Goal: Task Accomplishment & Management: Manage account settings

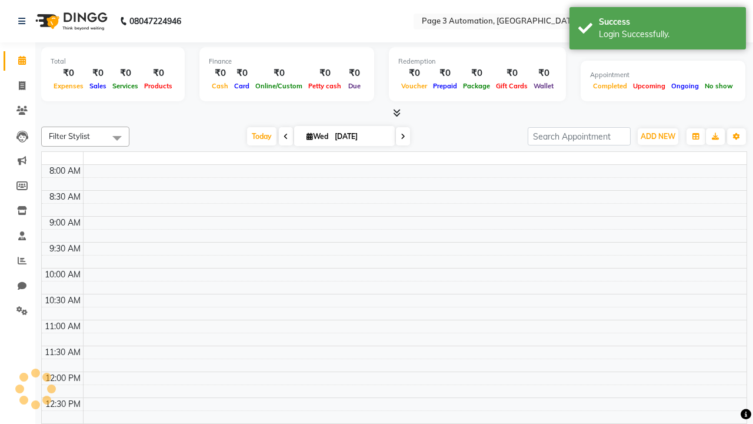
select select "en"
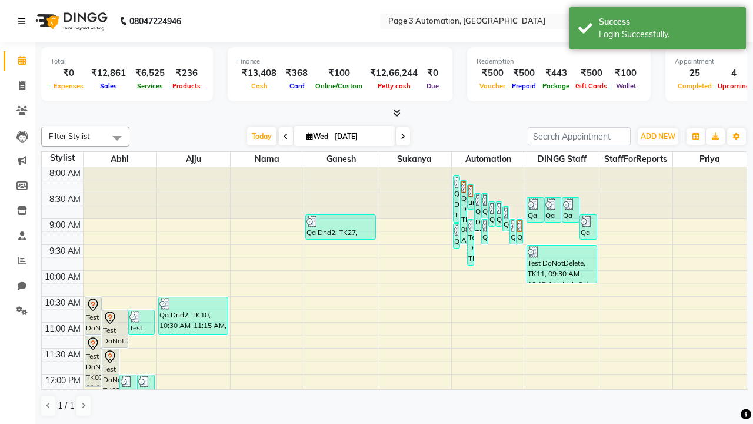
click at [24, 21] on icon at bounding box center [21, 21] width 7 height 8
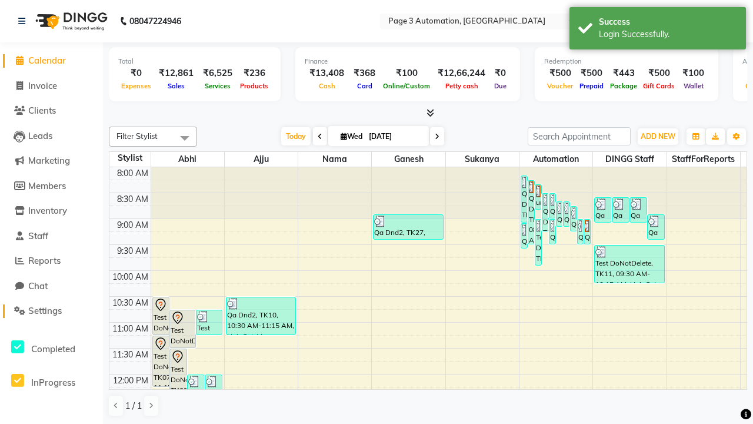
click at [51, 311] on span "Settings" at bounding box center [45, 310] width 34 height 11
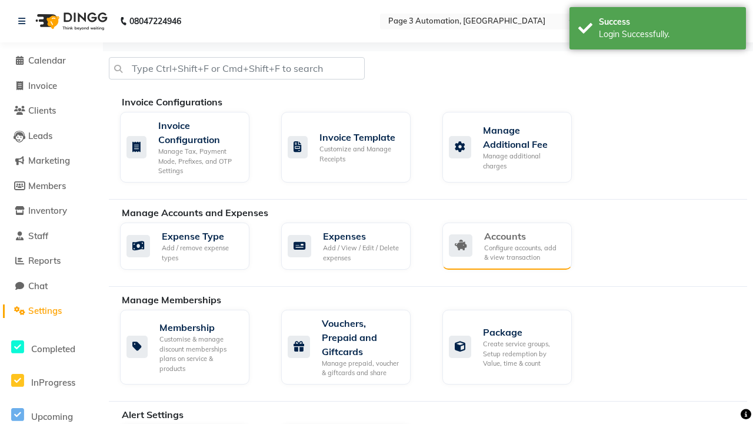
click at [523, 235] on div "Accounts" at bounding box center [523, 236] width 78 height 14
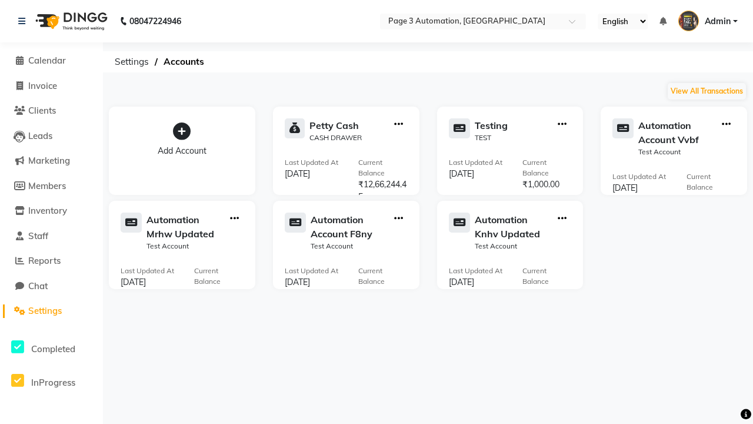
click at [182, 131] on icon at bounding box center [182, 131] width 18 height 18
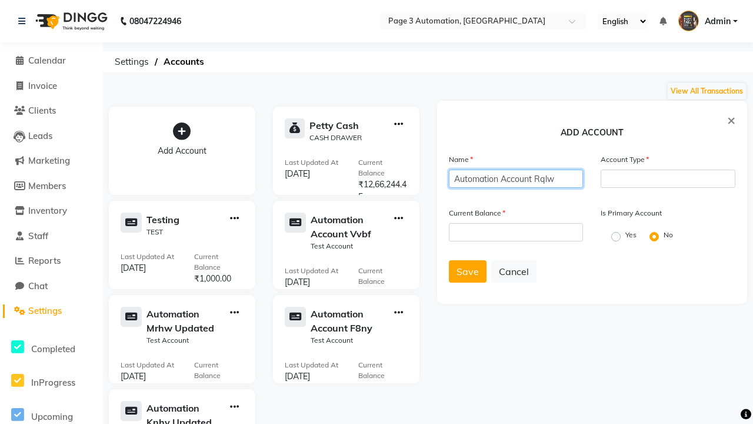
type input "Automation Account Rqlw"
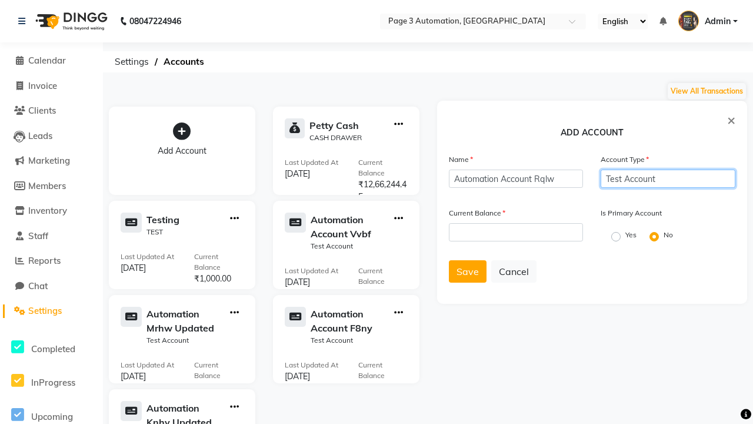
type input "Test Account"
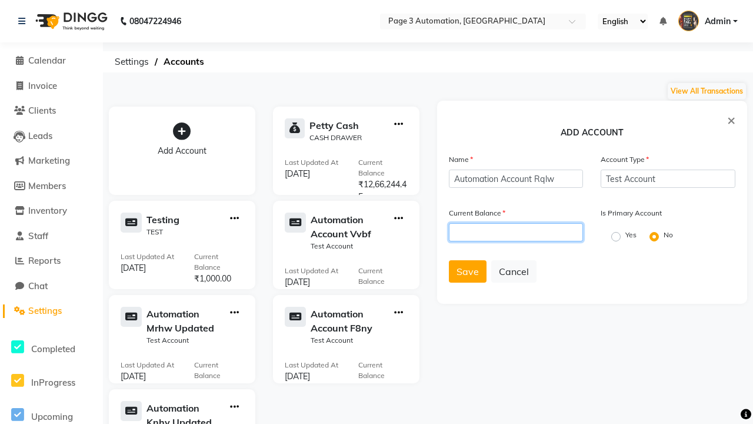
type input "1000"
click at [467, 271] on span "Save" at bounding box center [467, 271] width 22 height 12
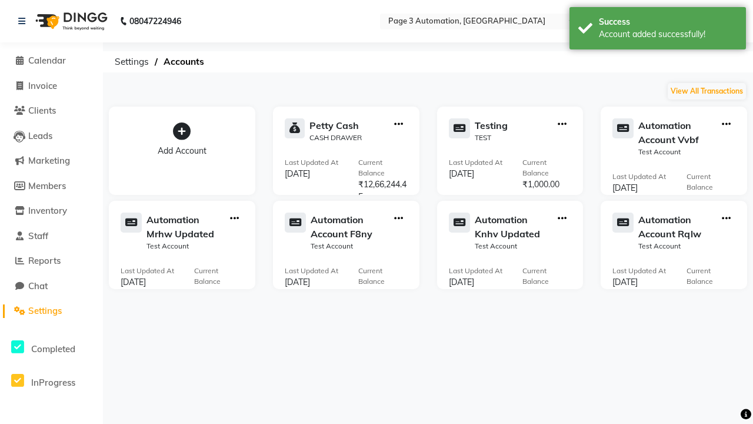
click at [658, 30] on div "Account added successfully!" at bounding box center [668, 34] width 138 height 12
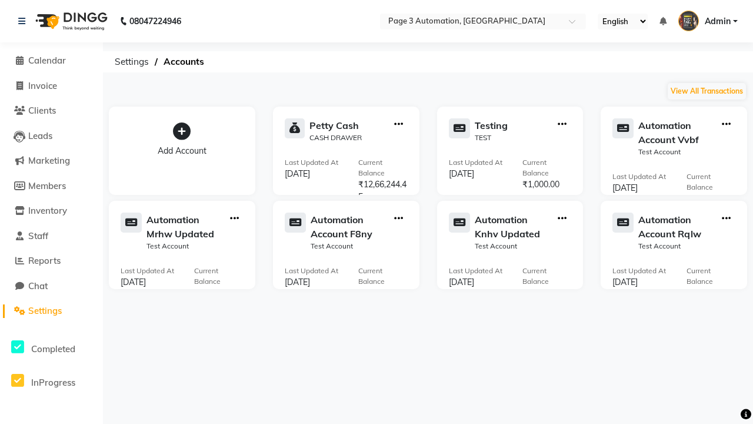
click at [726, 218] on icon "button" at bounding box center [726, 218] width 9 height 1
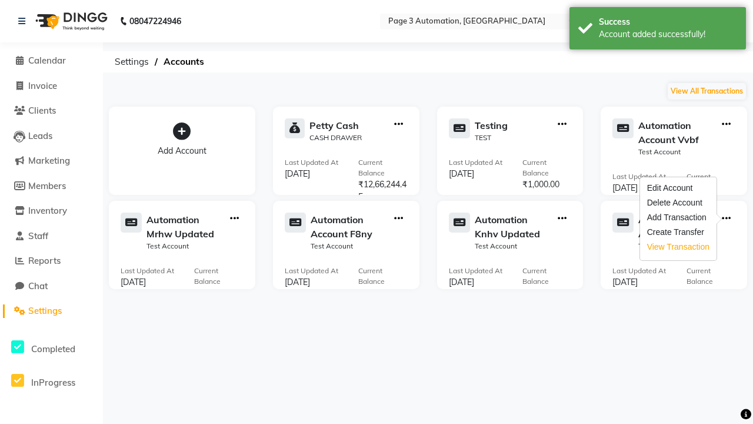
click at [678, 246] on div "View Transaction" at bounding box center [678, 247] width 62 height 12
select select "8196"
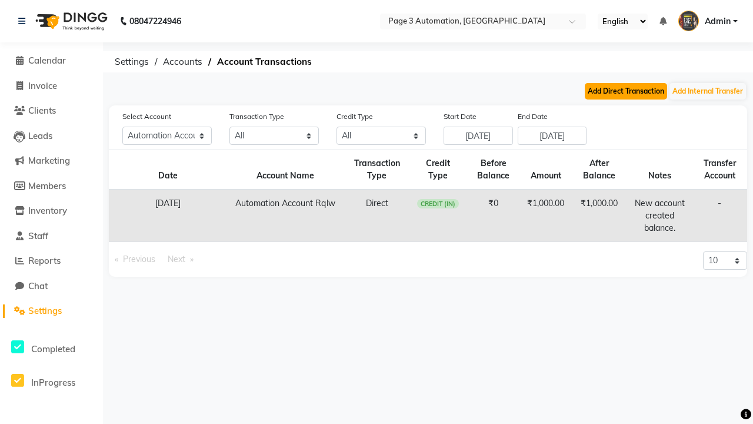
click at [626, 91] on button "Add Direct Transaction" at bounding box center [626, 91] width 82 height 16
select select "direct"
select select "8196"
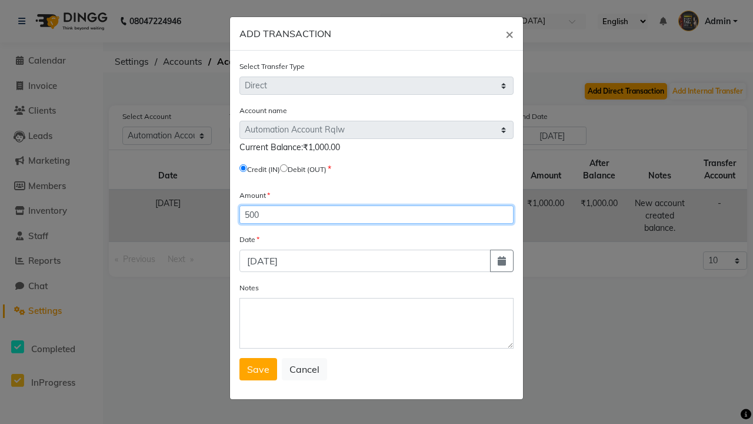
type input "500"
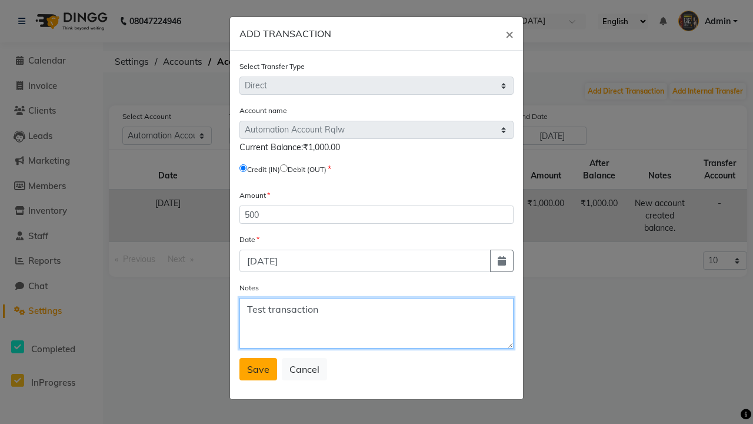
type textarea "Test transaction"
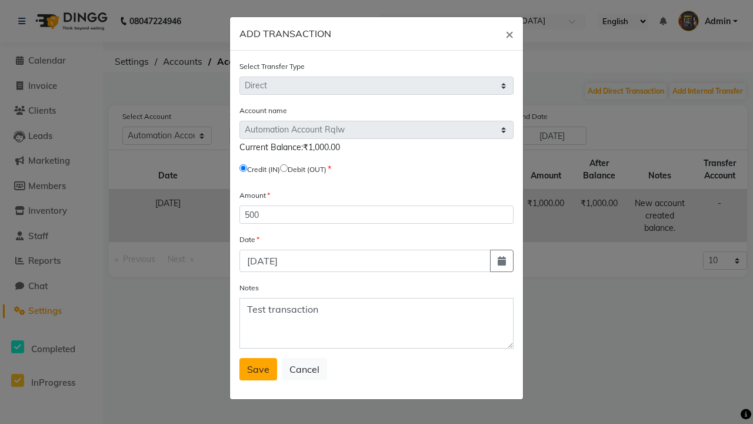
click at [258, 369] on span "Save" at bounding box center [258, 369] width 22 height 12
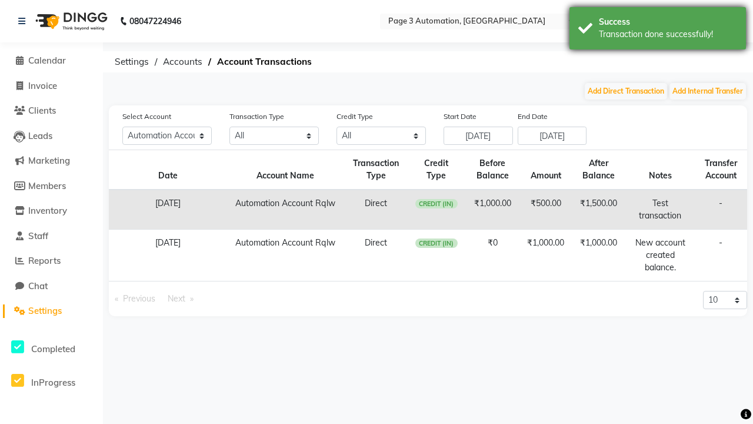
click at [658, 30] on div "Transaction done successfully!" at bounding box center [668, 34] width 138 height 12
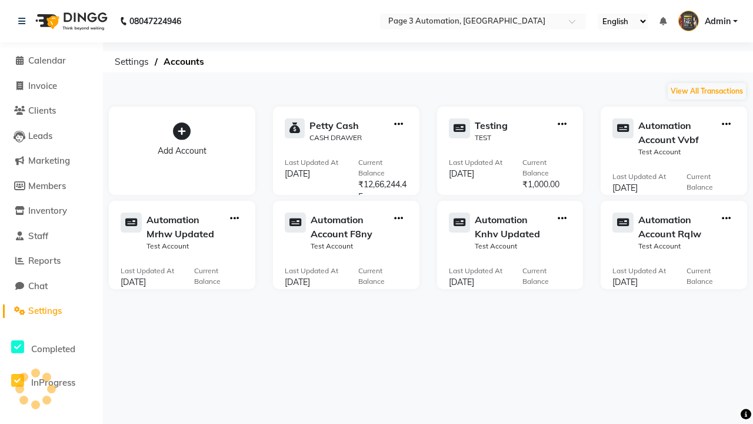
click at [726, 218] on icon "button" at bounding box center [726, 218] width 9 height 1
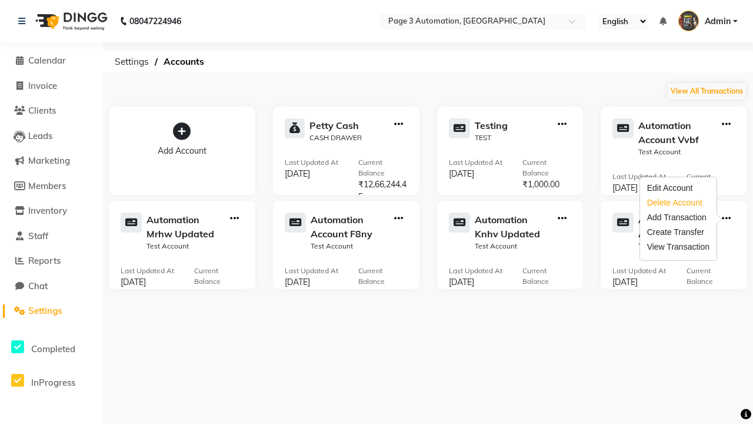
click at [678, 202] on div "Delete Account" at bounding box center [678, 202] width 62 height 12
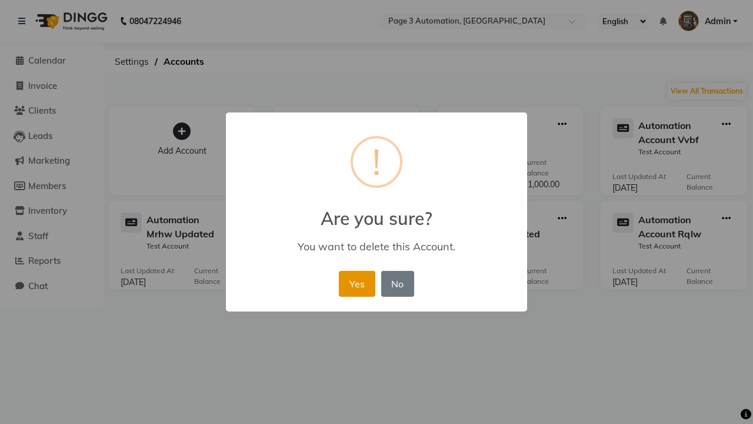
click at [356, 283] on button "Yes" at bounding box center [357, 284] width 36 height 26
